Goal: Task Accomplishment & Management: Use online tool/utility

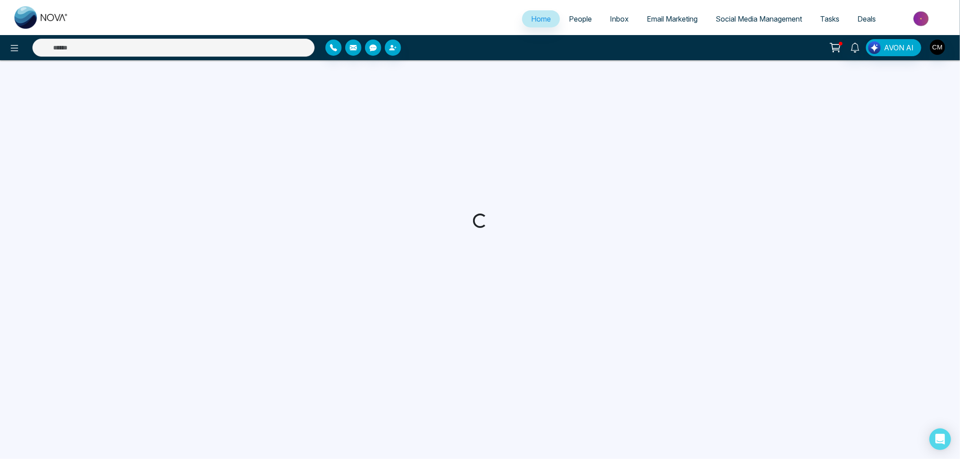
select select "*"
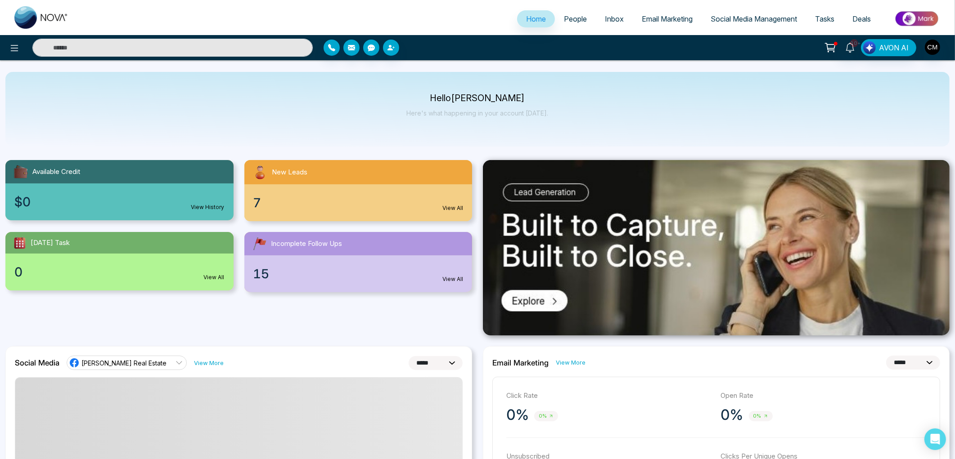
click at [327, 200] on div "7 View All" at bounding box center [358, 202] width 228 height 37
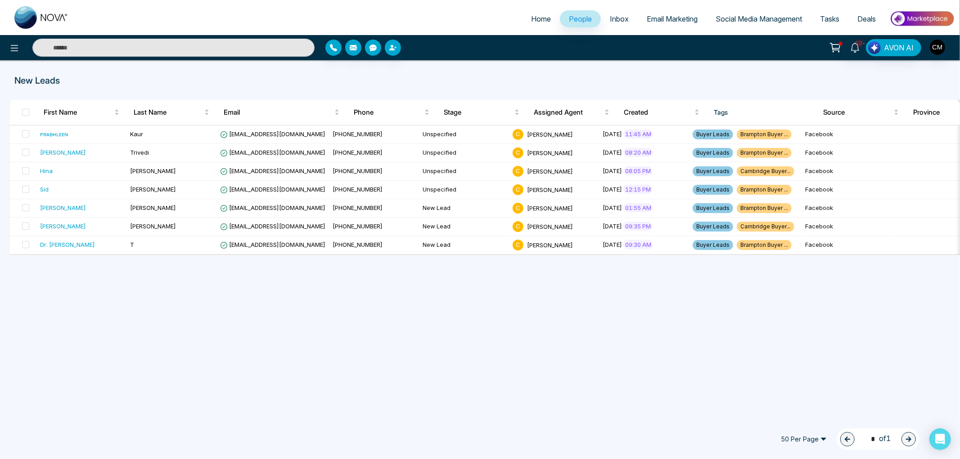
click at [543, 18] on span "Home" at bounding box center [541, 18] width 20 height 9
select select "*"
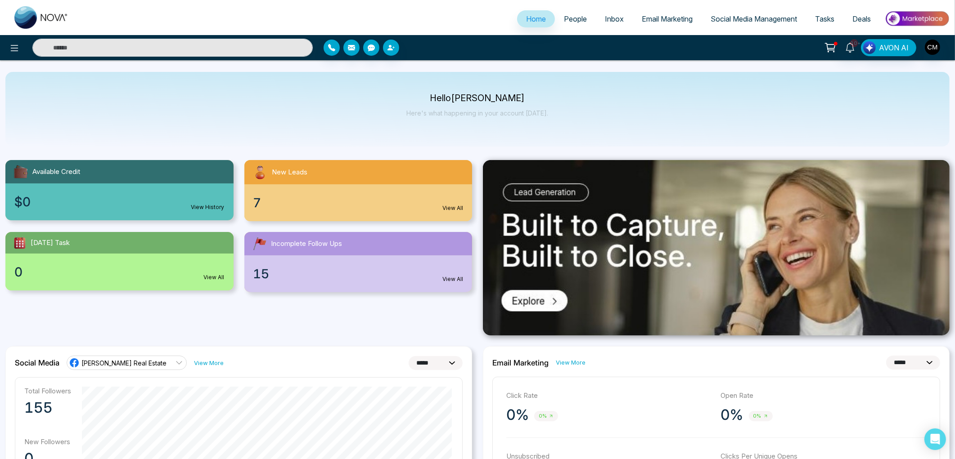
click at [580, 20] on span "People" at bounding box center [575, 18] width 23 height 9
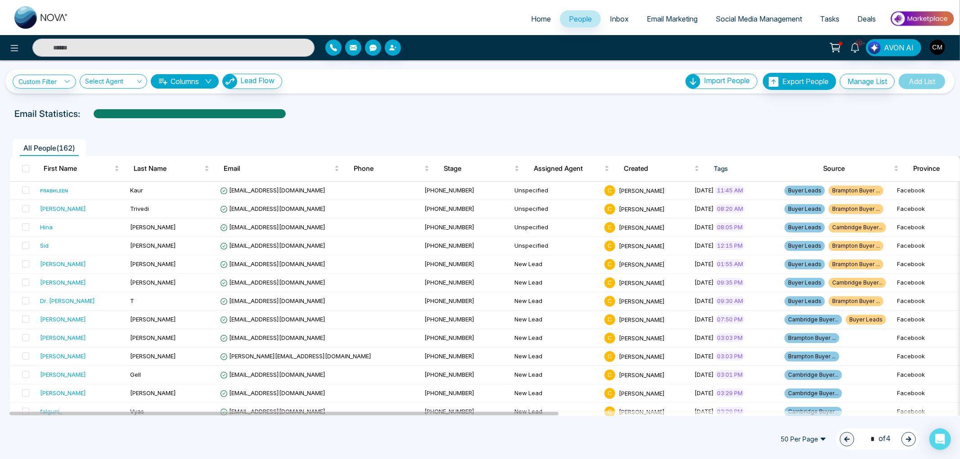
click at [660, 11] on link "Email Marketing" at bounding box center [672, 18] width 69 height 17
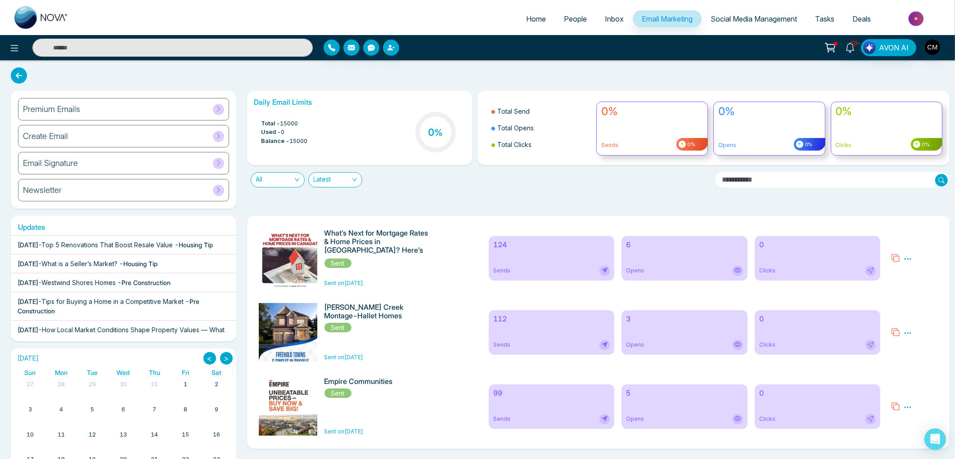
click at [97, 287] on span "Westwind Shores Homes" at bounding box center [78, 283] width 74 height 8
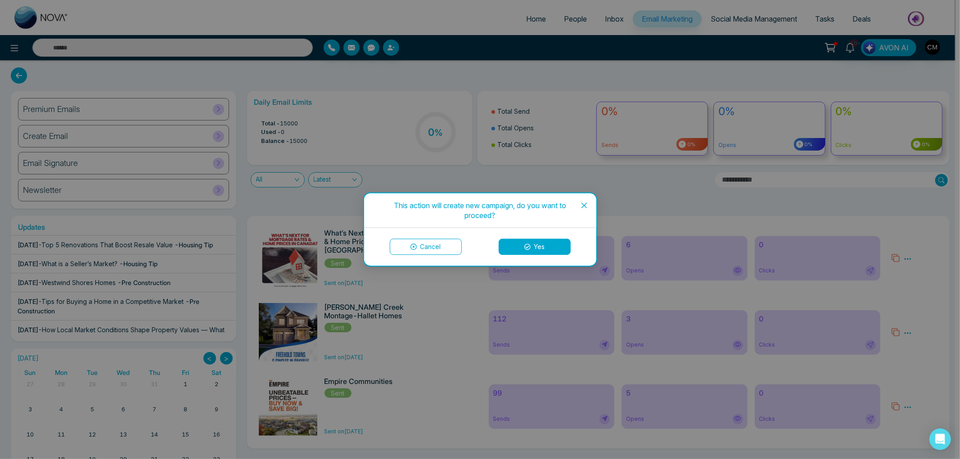
click at [516, 241] on button "Yes" at bounding box center [534, 247] width 72 height 16
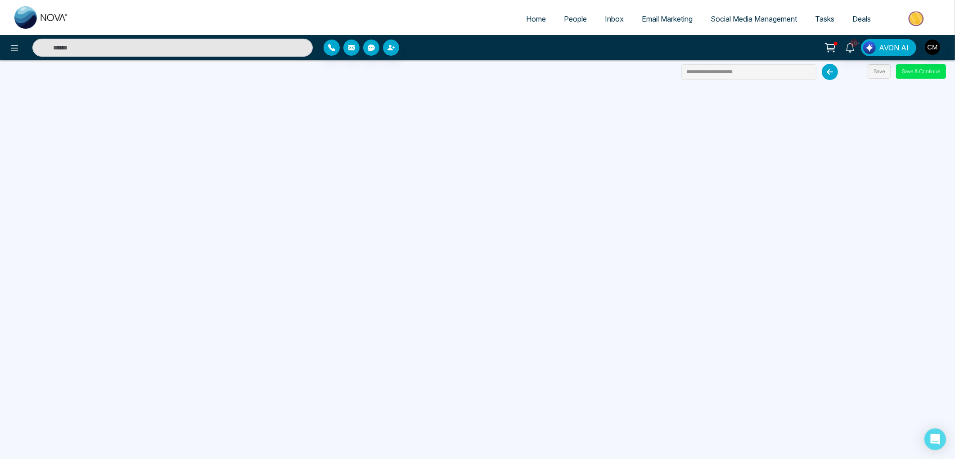
click at [47, 20] on img at bounding box center [41, 17] width 54 height 22
select select "*"
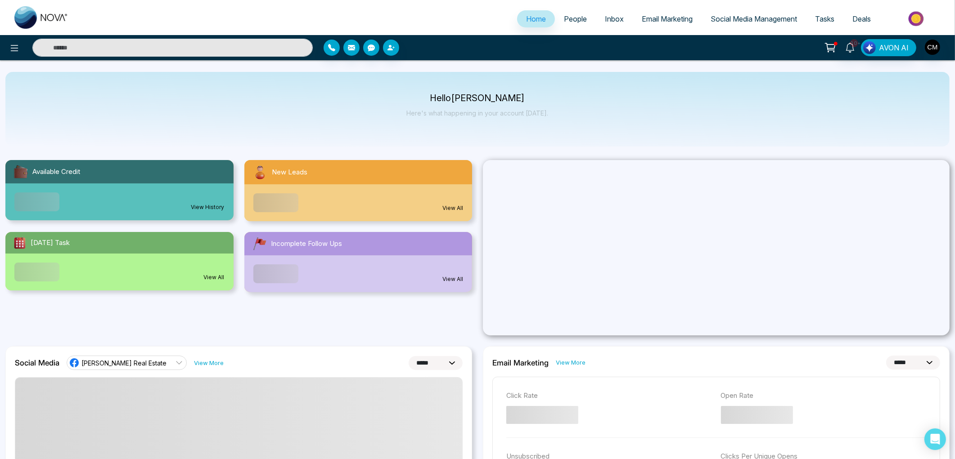
click at [651, 14] on span "Email Marketing" at bounding box center [667, 18] width 51 height 9
